Goal: Communication & Community: Answer question/provide support

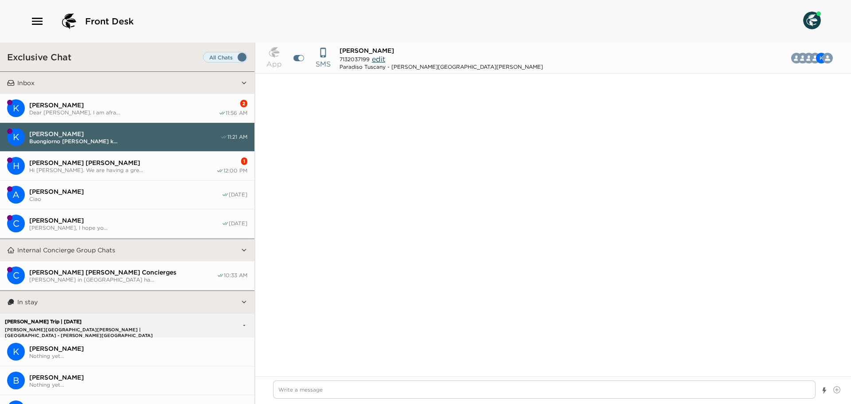
scroll to position [5436, 0]
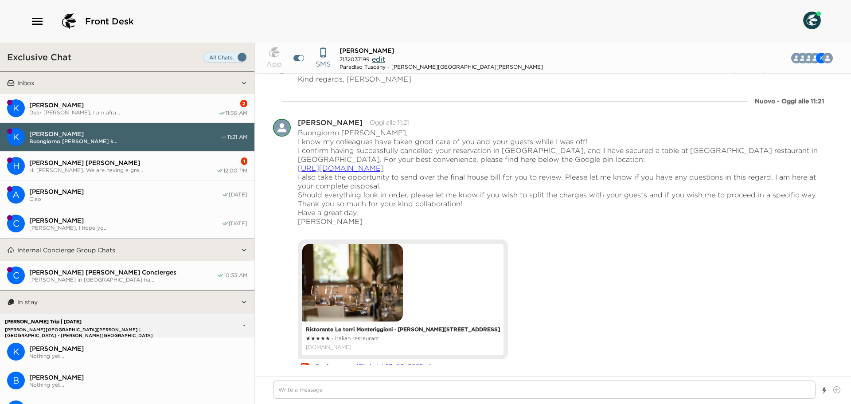
click at [115, 170] on span "Hi [PERSON_NAME]. We are having a gre..." at bounding box center [122, 170] width 187 height 7
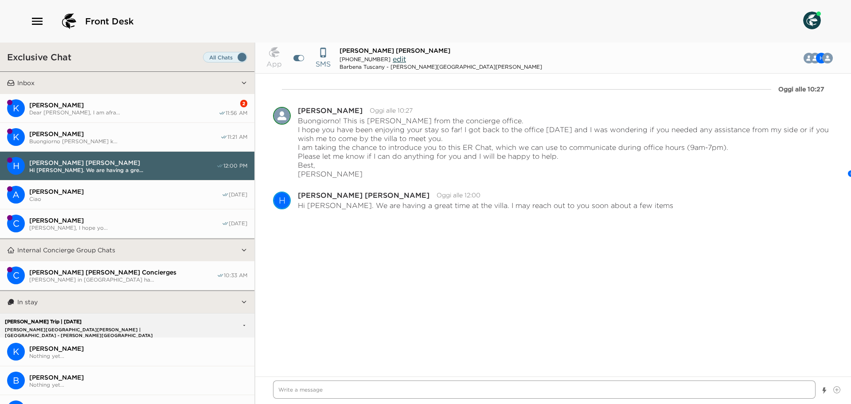
click at [308, 386] on textarea "Write a message" at bounding box center [544, 389] width 542 height 18
type textarea "x"
type textarea "G"
type textarea "x"
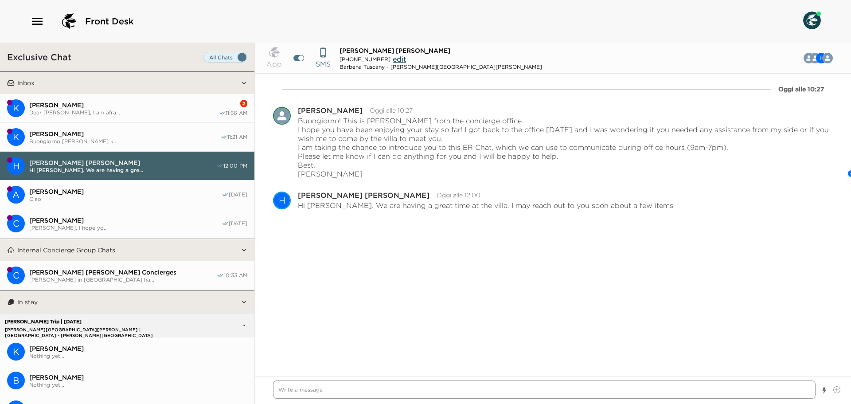
type textarea "V"
type textarea "x"
type textarea "Ve"
type textarea "x"
type textarea "Ver"
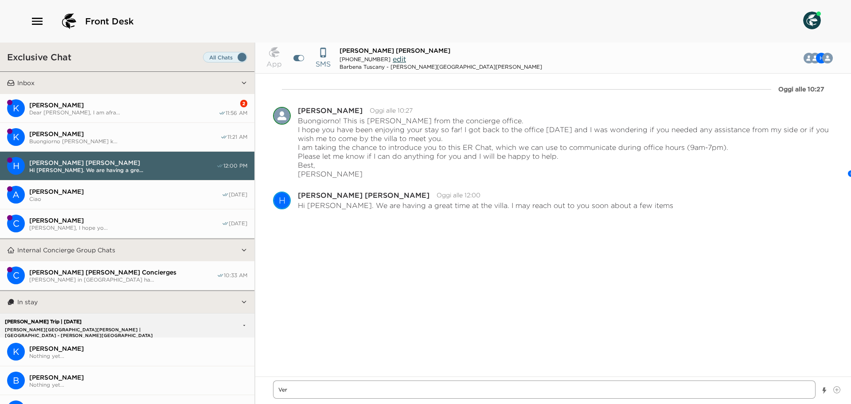
type textarea "x"
type textarea "Very"
type textarea "x"
type textarea "Very"
type textarea "x"
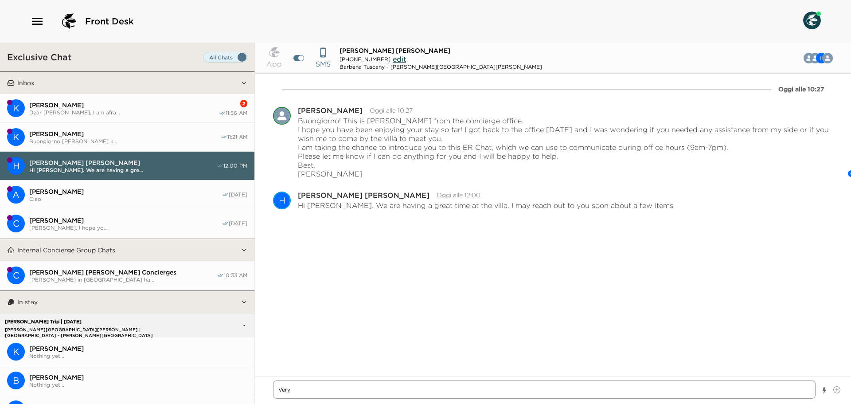
type textarea "Very g"
type textarea "x"
type textarea "Very gl"
type textarea "x"
type textarea "Very gla"
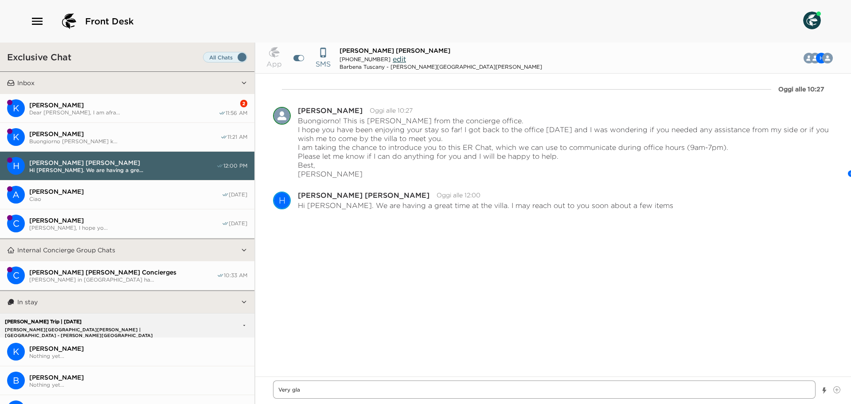
type textarea "x"
type textarea "Very glad"
type textarea "x"
type textarea "Very glad"
type textarea "x"
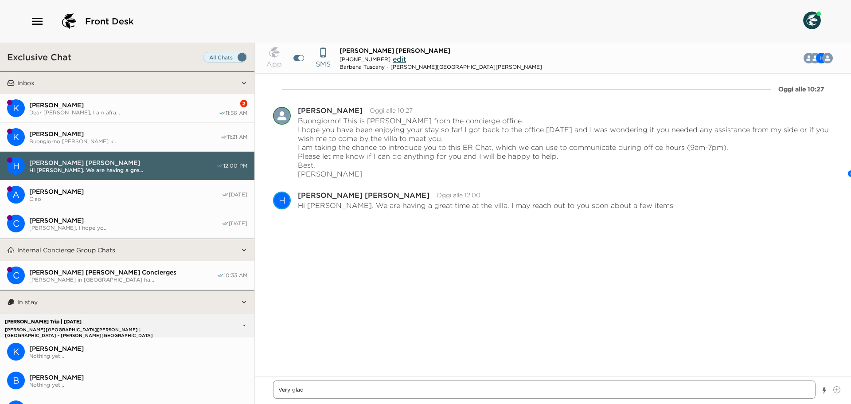
type textarea "Very glad t"
type textarea "x"
type textarea "Very glad to"
type textarea "x"
type textarea "Very glad to"
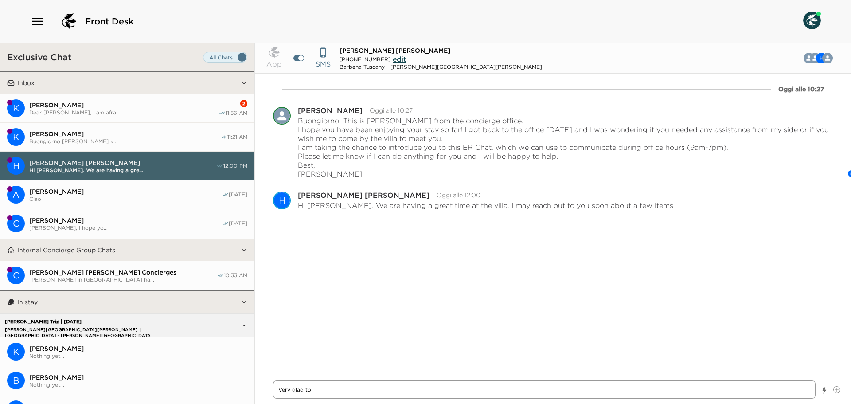
type textarea "x"
type textarea "Very glad to h"
type textarea "x"
type textarea "Very glad to he"
type textarea "x"
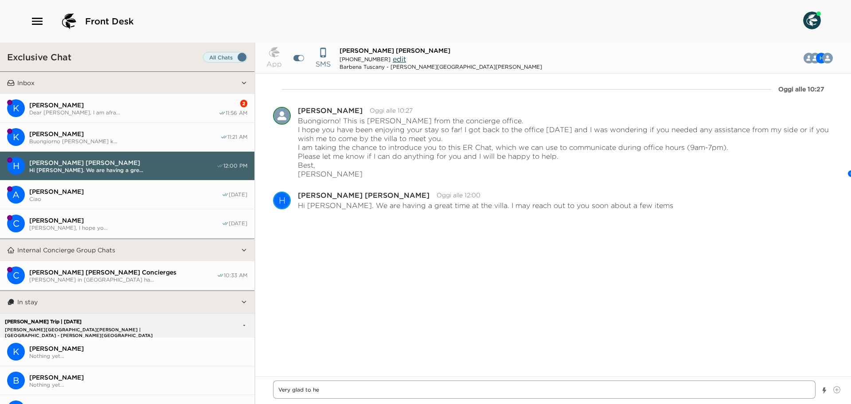
type textarea "Very glad to hea"
type textarea "x"
type textarea "Very glad to hear"
type textarea "x"
type textarea "Very glad to hear"
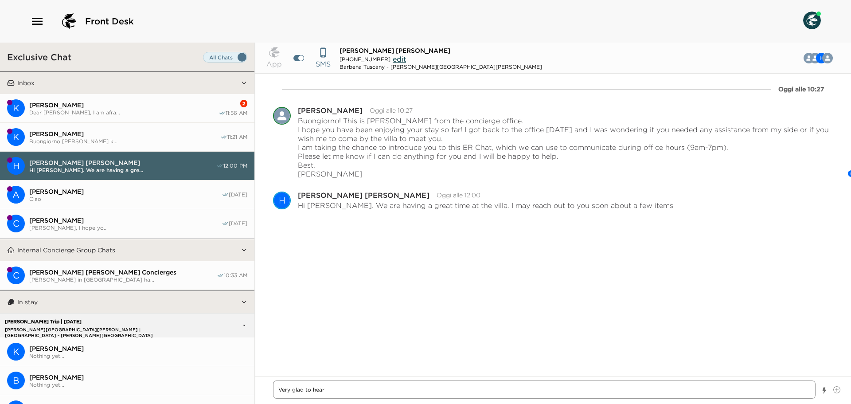
type textarea "x"
type textarea "Very glad to hear t"
type textarea "x"
type textarea "Very glad to hear th"
type textarea "x"
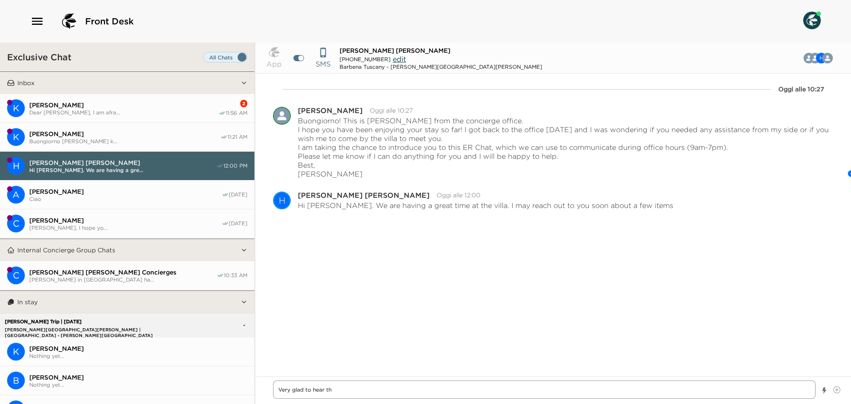
type textarea "Very glad to hear tha"
type textarea "x"
type textarea "Very glad to hear that"
type textarea "x"
type textarea "Very glad to hear that!"
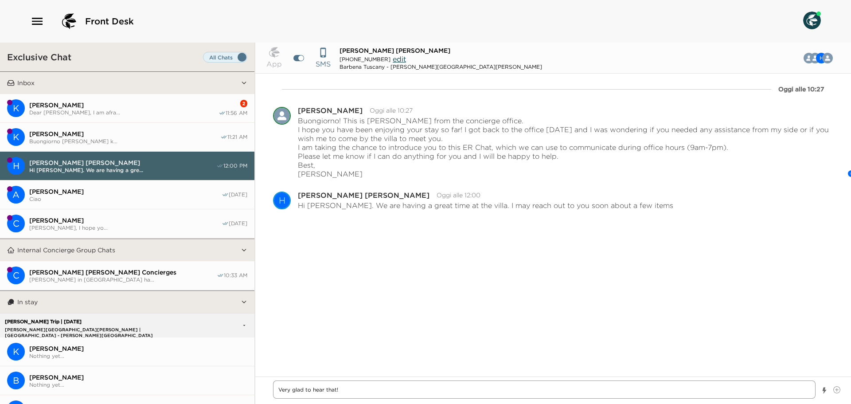
type textarea "x"
type textarea "Very glad to hear that!"
type textarea "x"
type textarea "Very glad to hear that! I"
type textarea "x"
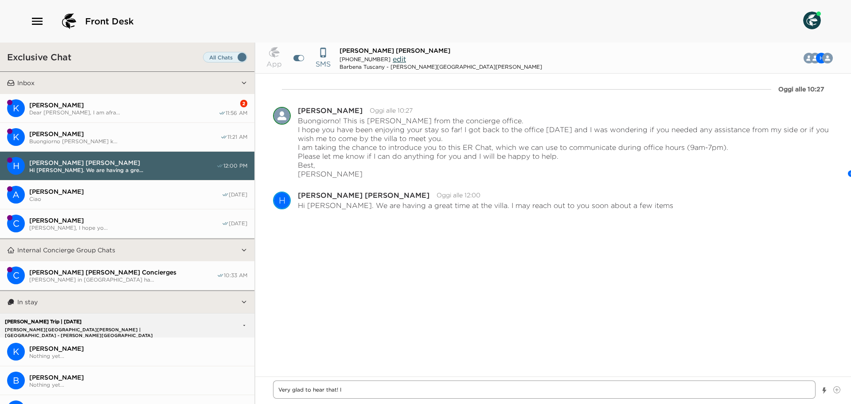
type textarea "Very glad to hear that! I"
type textarea "x"
type textarea "Very glad to hear that! I a"
type textarea "x"
type textarea "Very glad to hear that! I am"
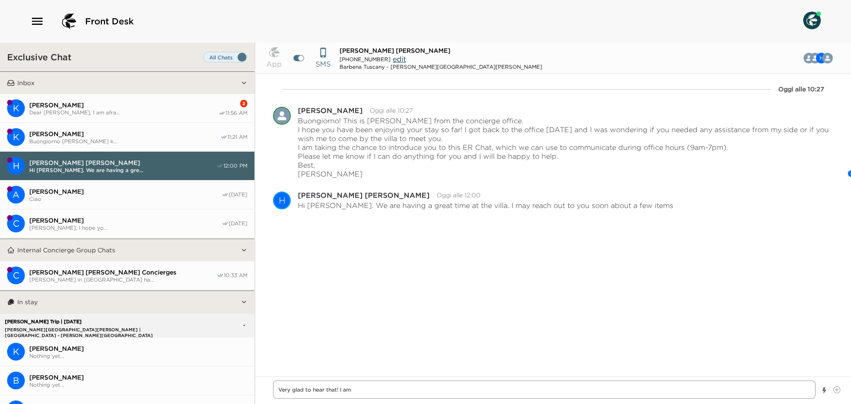
type textarea "x"
type textarea "Very glad to hear that! I am"
type textarea "x"
type textarea "Very glad to hear that! I am h"
type textarea "x"
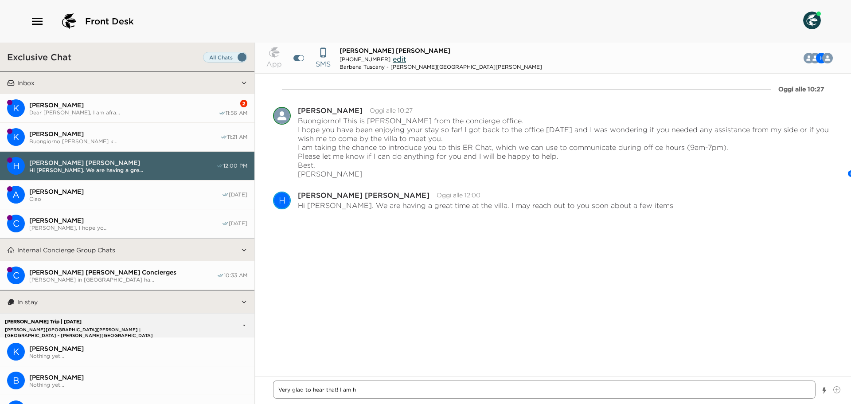
type textarea "Very glad to hear that! I am he"
type textarea "x"
type textarea "Very glad to hear that! I am her"
type textarea "x"
type textarea "Very glad to hear that! I am here"
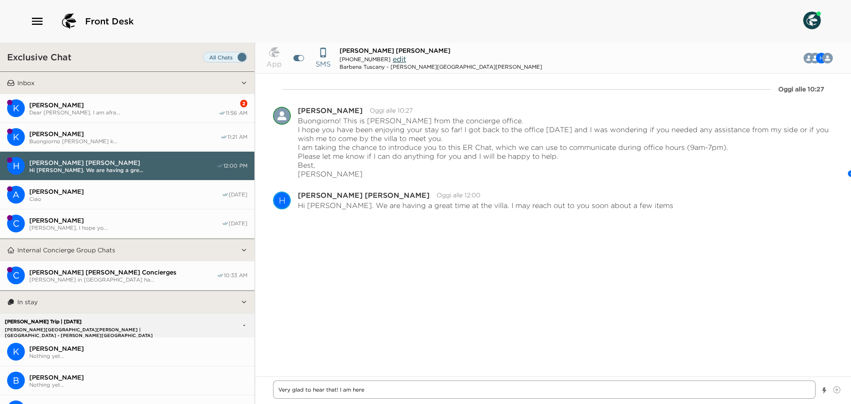
type textarea "x"
type textarea "Very glad to hear that! I am here"
type textarea "x"
type textarea "Very glad to hear that! I am here a"
type textarea "x"
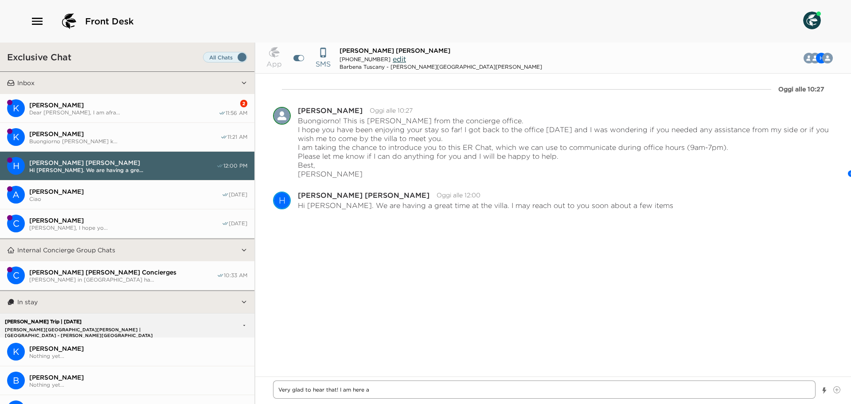
type textarea "Very glad to hear that! I am here at"
type textarea "x"
type textarea "Very glad to hear that! I am here at"
type textarea "x"
type textarea "Very glad to hear that! I am here at"
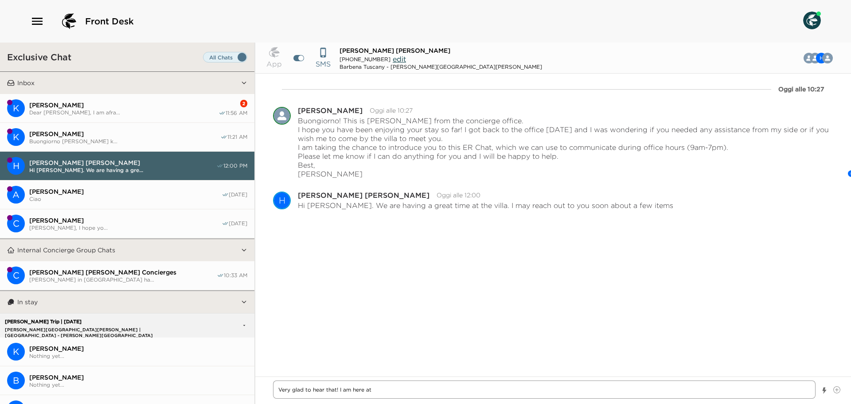
type textarea "x"
type textarea "Very glad to hear that! I am here a"
type textarea "x"
type textarea "Very glad to hear that! I am here"
type textarea "x"
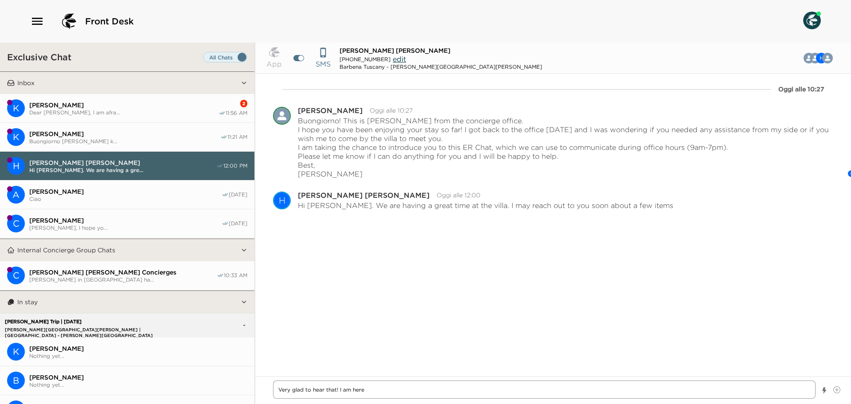
type textarea "Very glad to hear that! I am here f"
type textarea "x"
type textarea "Very glad to hear that! I am here fo"
type textarea "x"
type textarea "Very glad to hear that! I am here for"
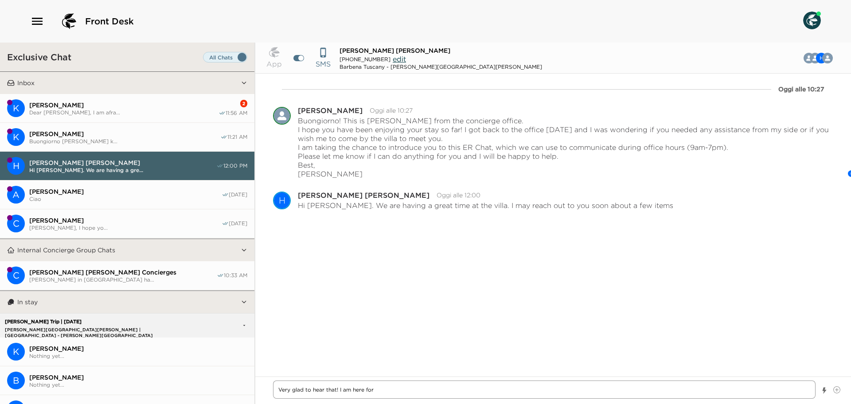
type textarea "x"
type textarea "Very glad to hear that! I am here for"
type textarea "x"
type textarea "Very glad to hear that! I am here for a"
type textarea "x"
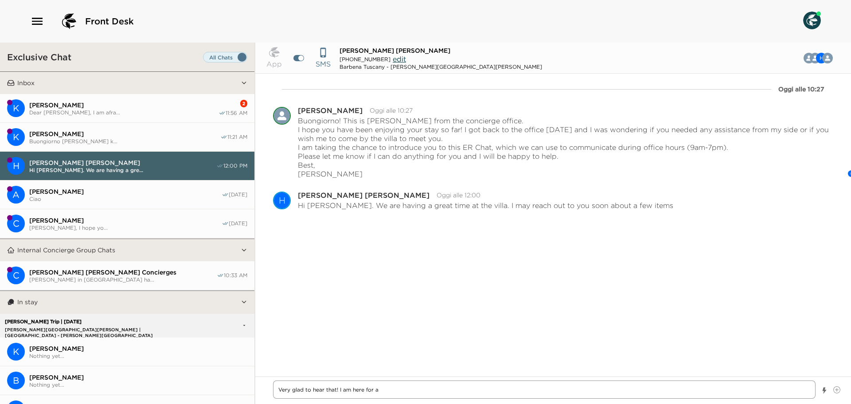
type textarea "Very glad to hear that! I am here for an"
type textarea "x"
type textarea "Very glad to hear that! I am here for any"
type textarea "x"
type textarea "Very glad to hear that! I am here for anyt"
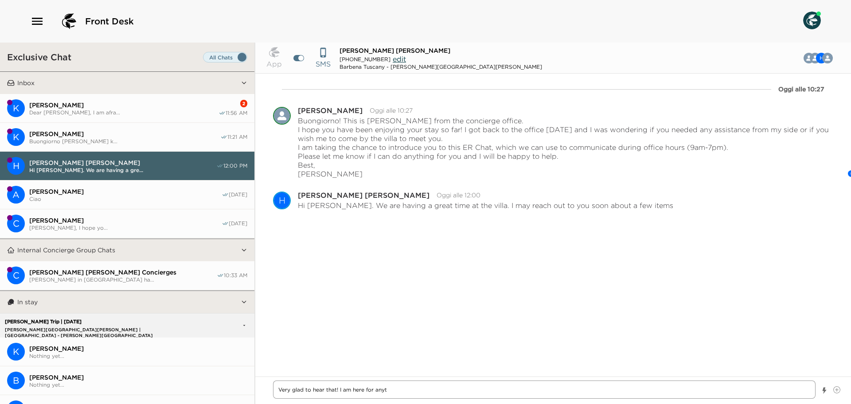
type textarea "x"
type textarea "Very glad to hear that! I am here for anyth"
type textarea "x"
type textarea "Very glad to hear that! I am here for anythi"
type textarea "x"
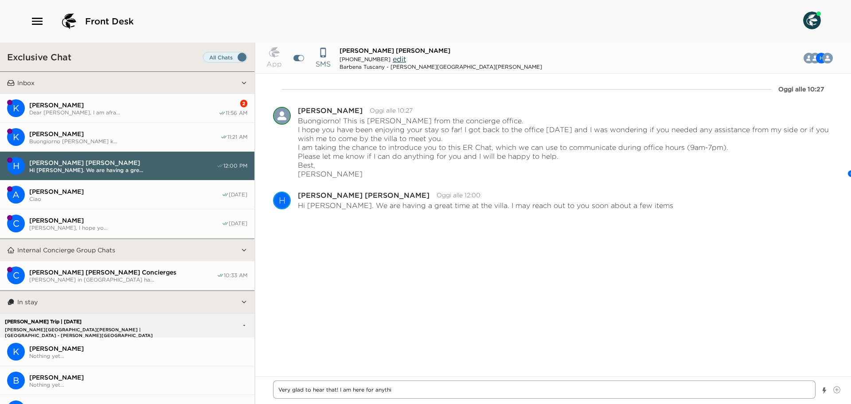
type textarea "Very glad to hear that! I am here for anythin"
type textarea "x"
type textarea "Very glad to hear that! I am here for anything"
type textarea "x"
type textarea "Very glad to hear that! I am here for anything y"
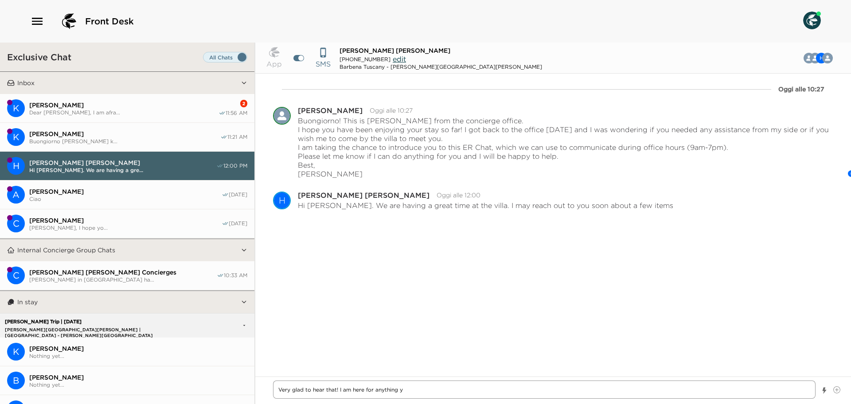
type textarea "x"
type textarea "Very glad to hear that! I am here for anything yo"
type textarea "x"
type textarea "Very glad to hear that! I am here for anything you"
type textarea "x"
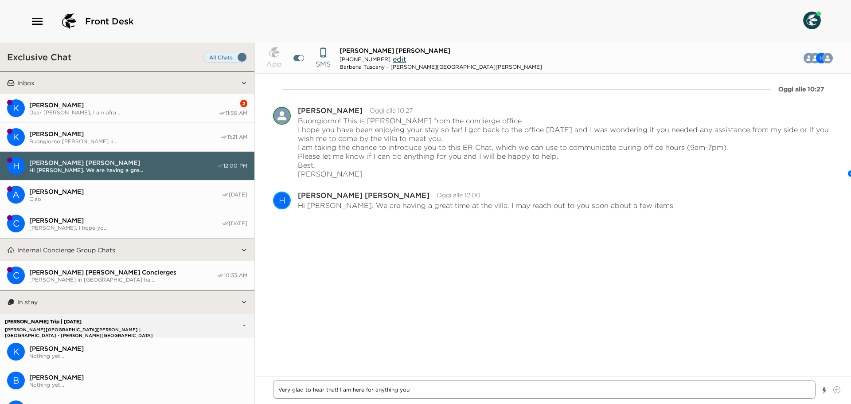
type textarea "Very glad to hear that! I am here for anything you"
type textarea "x"
type textarea "Very glad to hear that! I am here for anything you m"
type textarea "x"
type textarea "Very glad to hear that! I am here for anything you ma"
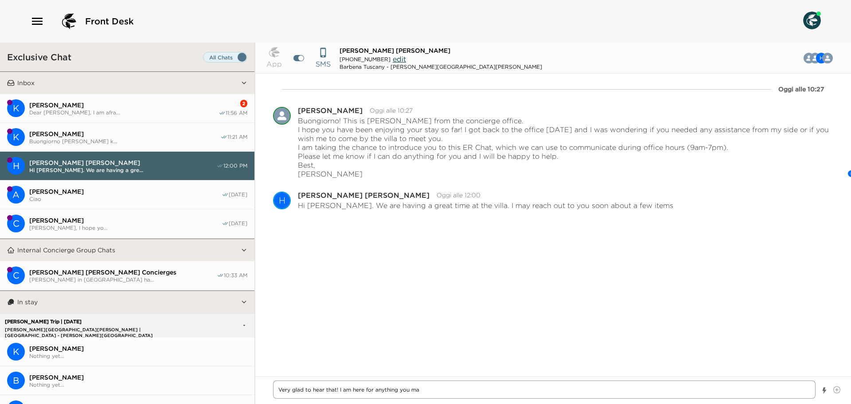
type textarea "x"
type textarea "Very glad to hear that! I am here for anything you may"
type textarea "x"
type textarea "Very glad to hear that! I am here for anything you may"
type textarea "x"
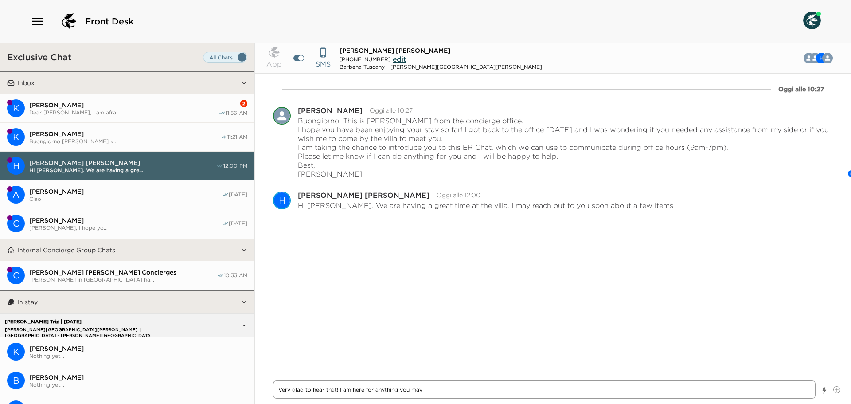
type textarea "Very glad to hear that! I am here for anything you may n"
type textarea "x"
type textarea "Very glad to hear that! I am here for anything you may ne"
type textarea "x"
type textarea "Very glad to hear that! I am here for anything you may nee"
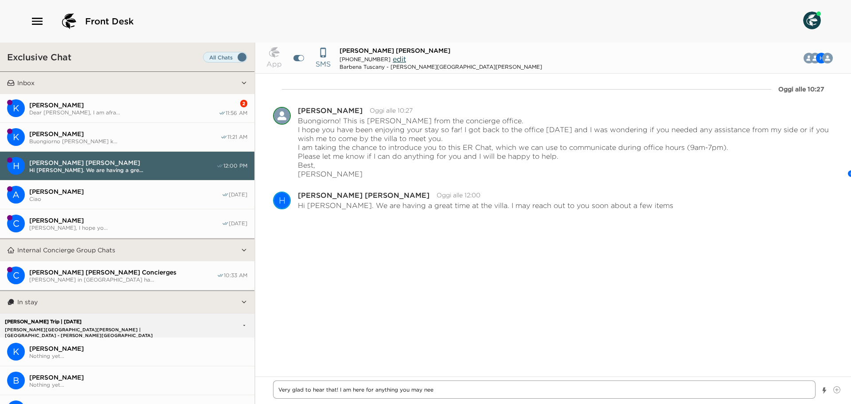
type textarea "x"
type textarea "Very glad to hear that! I am here for anything you may need"
type textarea "x"
type textarea "Very glad to hear that! I am here for anything you may need!"
type textarea "x"
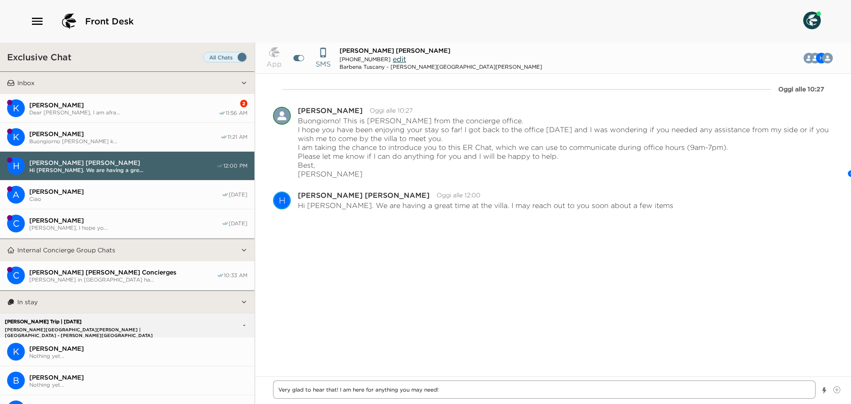
type textarea "Very glad to hear that! I am here for anything you may need"
type textarea "x"
type textarea "Very glad to hear that! I am here for anything you may need."
type textarea "x"
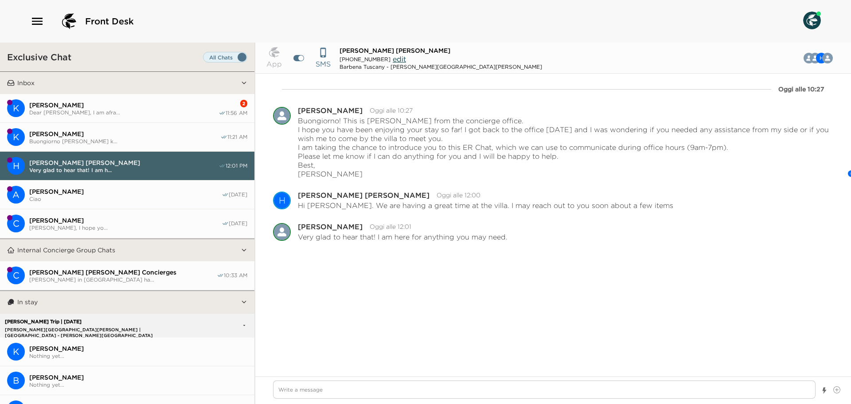
click at [71, 107] on span "[PERSON_NAME]" at bounding box center [123, 105] width 189 height 8
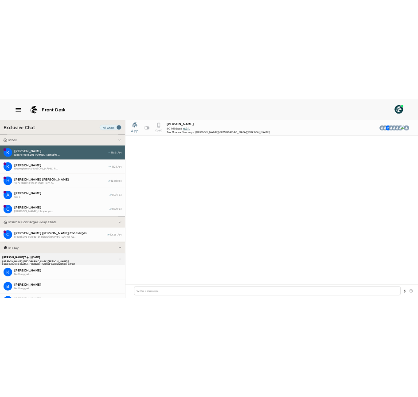
scroll to position [6998, 0]
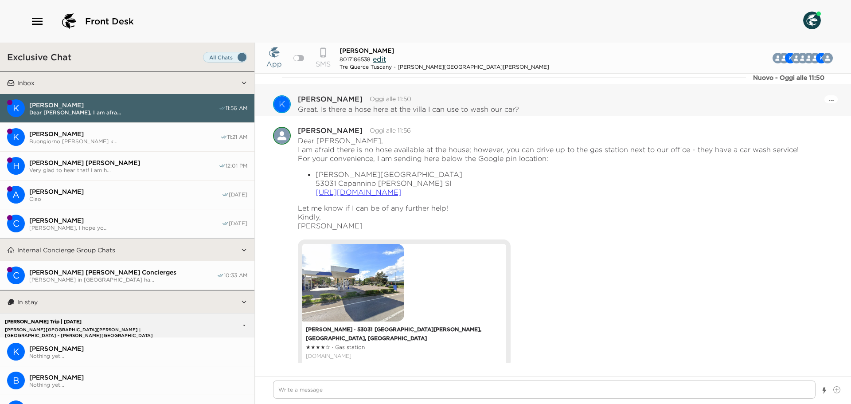
click at [396, 111] on p "Great. Is there a hose here at the villa I can use to wash our car?" at bounding box center [408, 109] width 221 height 9
click at [375, 351] on link "[DOMAIN_NAME]" at bounding box center [404, 355] width 197 height 9
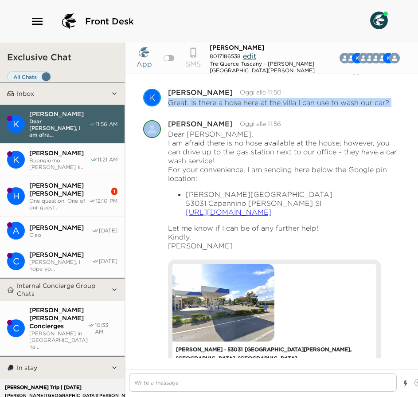
scroll to position [7025, 0]
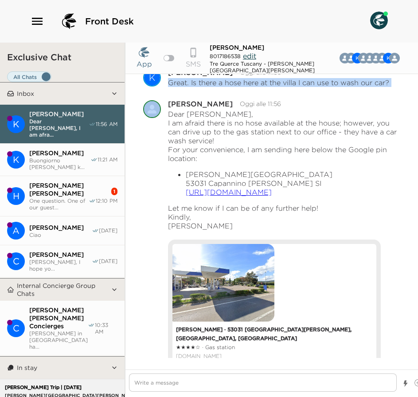
click at [58, 200] on button "H [PERSON_NAME] [PERSON_NAME] One question. One of our guest... 1 12:10 PM" at bounding box center [62, 196] width 125 height 40
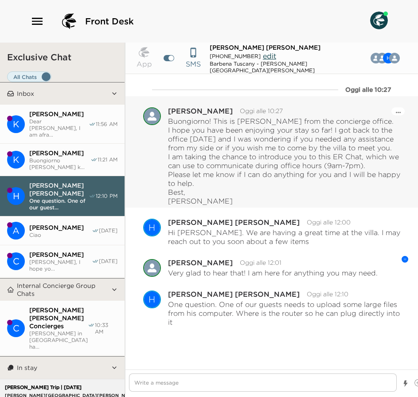
scroll to position [7, 0]
click at [217, 394] on div at bounding box center [271, 382] width 293 height 27
click at [298, 391] on textarea "Write a message" at bounding box center [263, 382] width 268 height 18
type textarea "x"
type textarea "D"
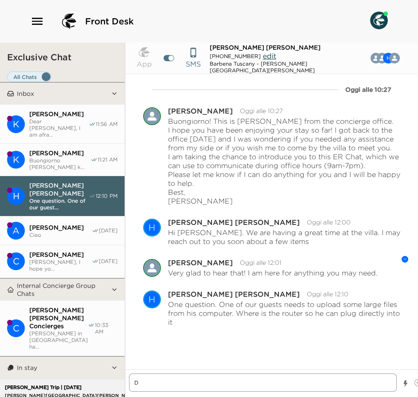
type textarea "x"
type textarea "De"
type textarea "x"
type textarea "Dea"
type textarea "x"
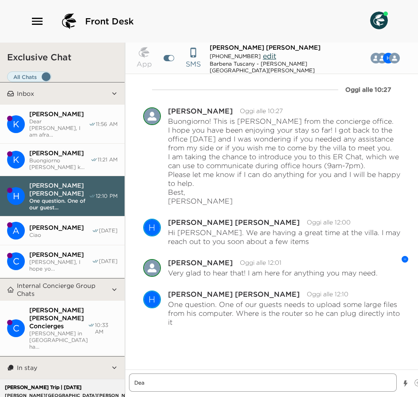
type textarea "Dear"
type textarea "x"
type textarea "Dear"
type textarea "x"
type textarea "Dear M"
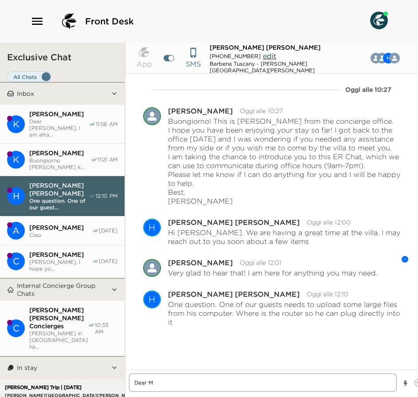
type textarea "x"
type textarea "Dear"
type textarea "x"
type textarea "Dear"
type textarea "x"
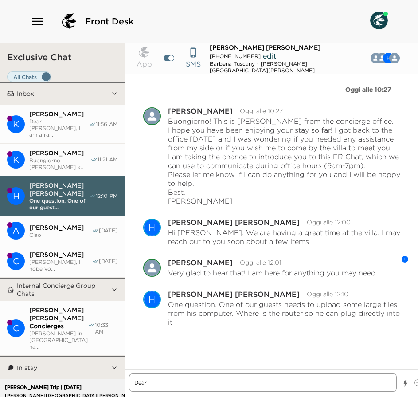
type textarea "Dea"
type textarea "x"
type textarea "De"
type textarea "x"
type textarea "D"
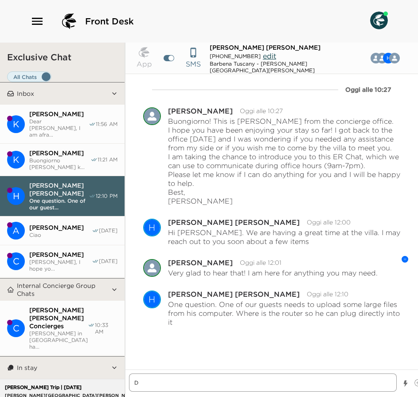
type textarea "x"
type textarea "T"
type textarea "x"
type textarea "Th"
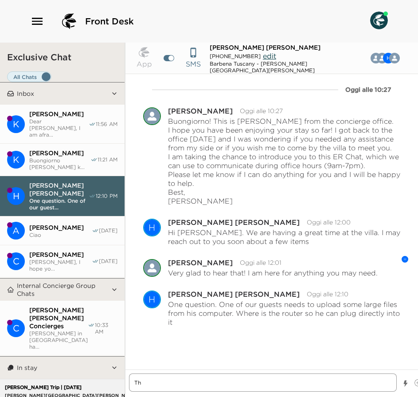
type textarea "x"
type textarea "The"
type textarea "x"
type textarea "The"
type textarea "x"
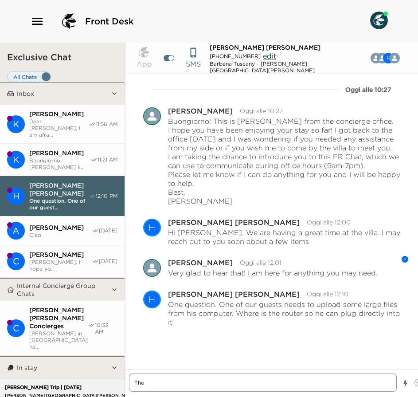
type textarea "The a"
type textarea "x"
type textarea "The ac"
type textarea "x"
type textarea "The acc"
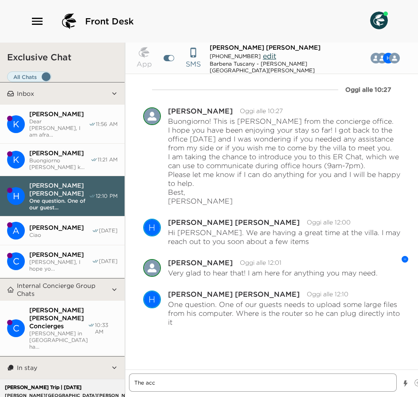
type textarea "x"
type textarea "The acce"
type textarea "x"
type textarea "The acces"
type textarea "x"
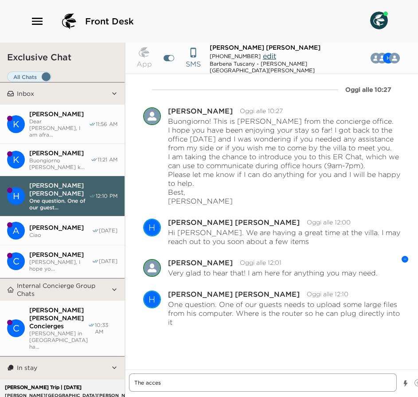
type textarea "The access"
type textarea "x"
type textarea "The access"
type textarea "x"
type textarea "The access p"
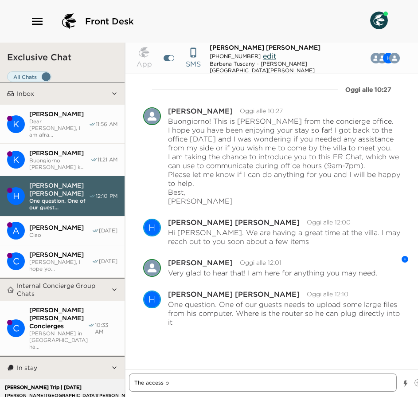
type textarea "x"
type textarea "The access po"
type textarea "x"
type textarea "The access poi"
type textarea "x"
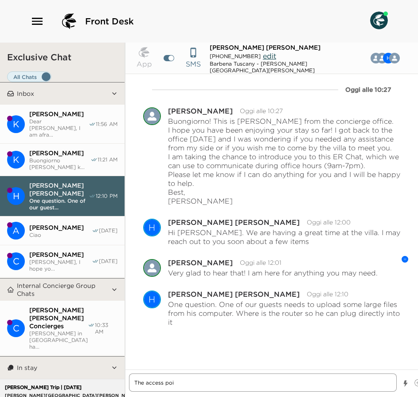
type textarea "The access poin"
type textarea "x"
type textarea "The access point"
type textarea "x"
type textarea "The access point"
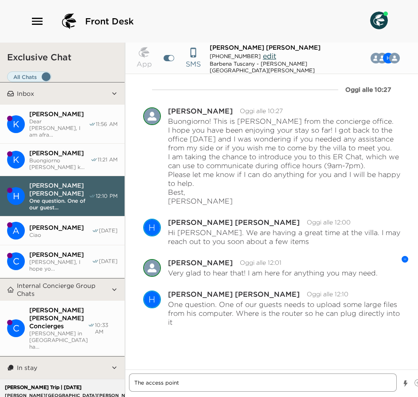
type textarea "x"
type textarea "The access point"
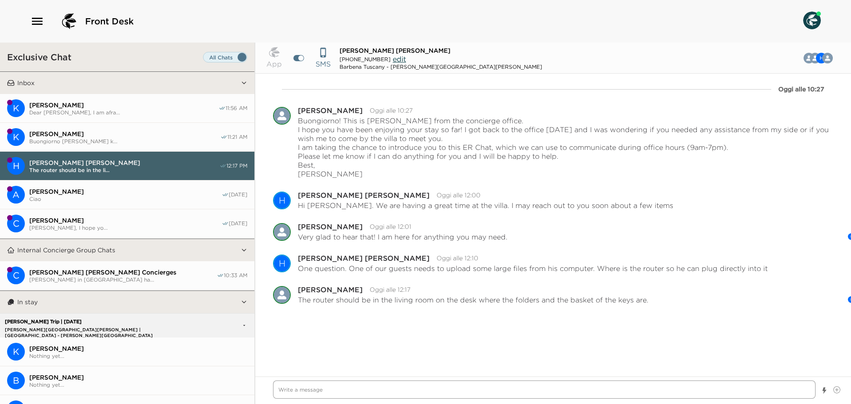
scroll to position [0, 0]
